Goal: Task Accomplishment & Management: Manage account settings

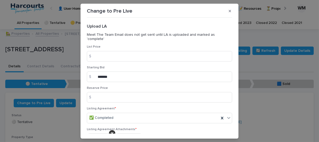
scroll to position [732, 0]
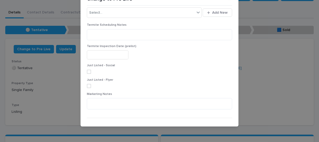
click at [194, 125] on span "Cancel" at bounding box center [198, 127] width 12 height 4
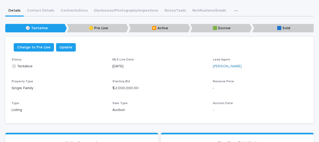
scroll to position [32, 0]
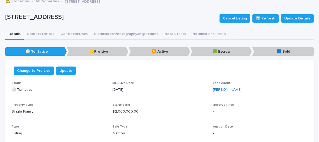
click at [234, 33] on icon "button" at bounding box center [235, 34] width 3 height 4
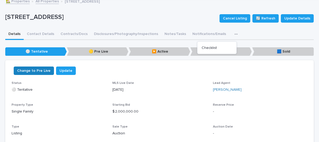
click at [35, 70] on span "Change to Pre Live" at bounding box center [33, 70] width 33 height 5
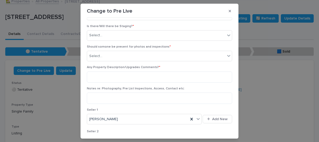
scroll to position [405, 0]
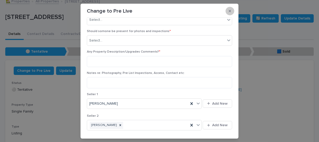
click at [228, 11] on icon "button" at bounding box center [229, 11] width 2 height 4
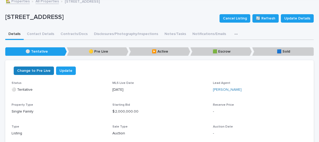
click at [34, 72] on span "Change to Pre Live" at bounding box center [33, 70] width 33 height 5
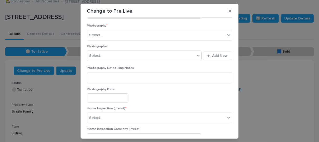
scroll to position [713, 0]
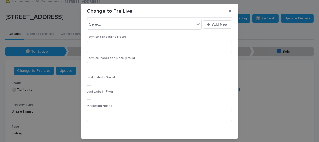
click at [197, 136] on span "Cancel" at bounding box center [198, 138] width 12 height 4
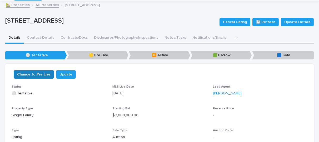
scroll to position [28, 0]
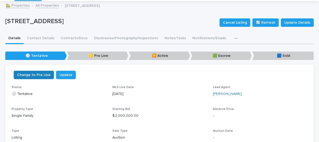
click at [33, 78] on button "Change to Pre Live" at bounding box center [34, 75] width 40 height 8
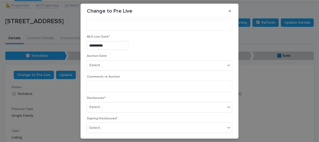
scroll to position [174, 0]
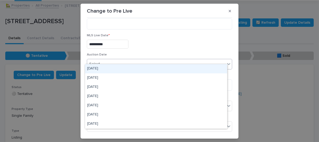
click at [154, 60] on div "Select..." at bounding box center [156, 64] width 138 height 9
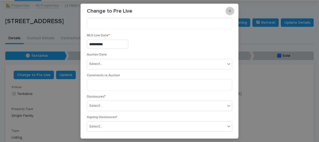
click at [226, 13] on button "button" at bounding box center [229, 11] width 9 height 8
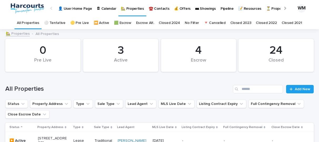
scroll to position [110, 0]
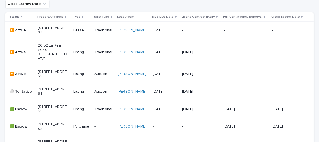
click at [46, 96] on p "[STREET_ADDRESS]" at bounding box center [52, 91] width 29 height 9
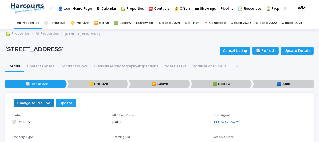
click at [37, 104] on span "Change to Pre Live" at bounding box center [33, 102] width 33 height 5
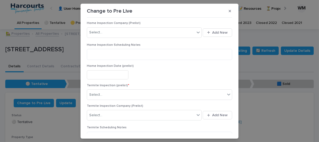
scroll to position [713, 0]
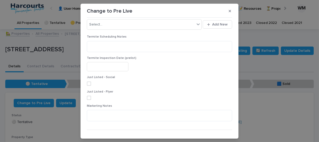
click at [193, 136] on span "Cancel" at bounding box center [198, 138] width 12 height 4
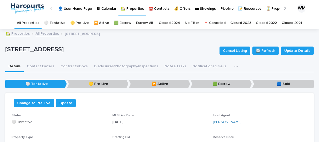
scroll to position [0, 0]
click at [36, 102] on span "Change to Pre Live" at bounding box center [33, 102] width 33 height 5
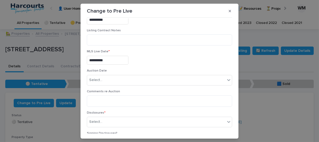
scroll to position [158, 0]
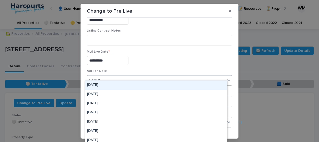
click at [130, 76] on div "Select..." at bounding box center [156, 80] width 138 height 9
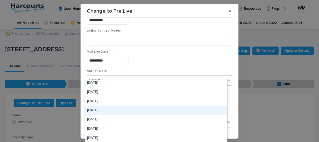
scroll to position [0, 0]
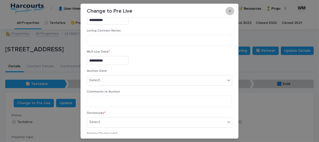
click at [226, 9] on button "button" at bounding box center [229, 11] width 9 height 8
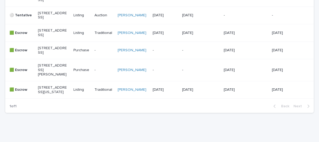
scroll to position [147, 0]
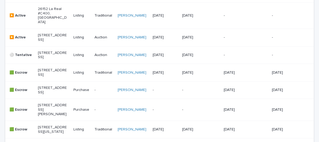
click at [289, 59] on div "-" at bounding box center [287, 55] width 33 height 9
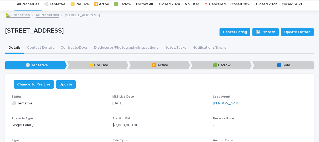
scroll to position [17, 0]
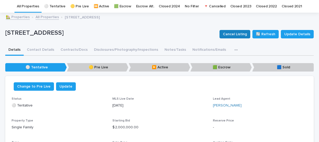
click at [230, 33] on span "Cancel Listing" at bounding box center [235, 34] width 24 height 5
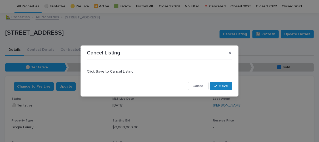
click at [222, 86] on span "Save" at bounding box center [223, 86] width 9 height 4
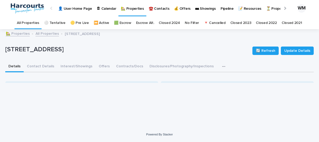
scroll to position [4, 0]
click at [31, 19] on link "All Properties" at bounding box center [28, 23] width 22 height 12
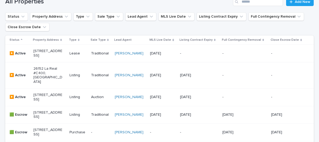
scroll to position [87, 0]
click at [45, 80] on p "26152 La Real #C400, Mission Viejo, CA 92691" at bounding box center [47, 75] width 29 height 18
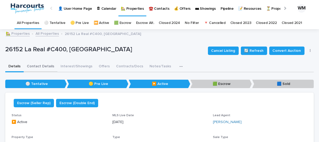
click at [37, 66] on button "Contact Details" at bounding box center [41, 66] width 34 height 11
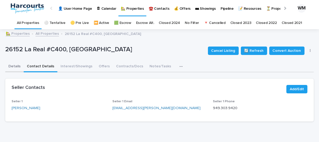
click at [14, 67] on button "Details" at bounding box center [14, 66] width 18 height 11
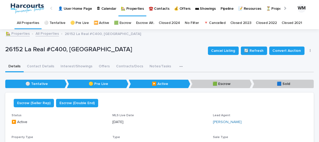
click at [32, 22] on link "All Properties" at bounding box center [28, 23] width 22 height 12
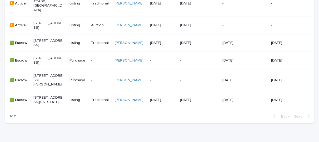
scroll to position [159, 0]
click at [44, 86] on p "917 S. Dylan Way, Anaheim Hills, CA 92808" at bounding box center [47, 79] width 29 height 13
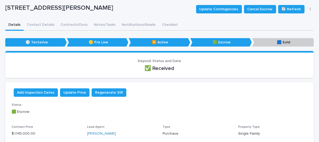
scroll to position [20, 0]
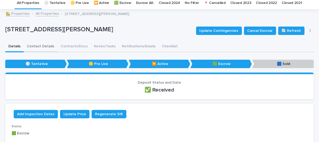
click at [40, 45] on button "Contact Details" at bounding box center [41, 46] width 34 height 11
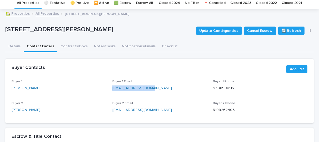
drag, startPoint x: 147, startPoint y: 89, endPoint x: 109, endPoint y: 89, distance: 38.4
click at [109, 89] on div "Buyer 1 Justin Weissberg Buyer 1 Email jsierrasix@gmail.com Buyer 1 Phone 94989…" at bounding box center [159, 98] width 295 height 37
copy link "jsierrasix@gmail.com"
